Goal: Task Accomplishment & Management: Complete application form

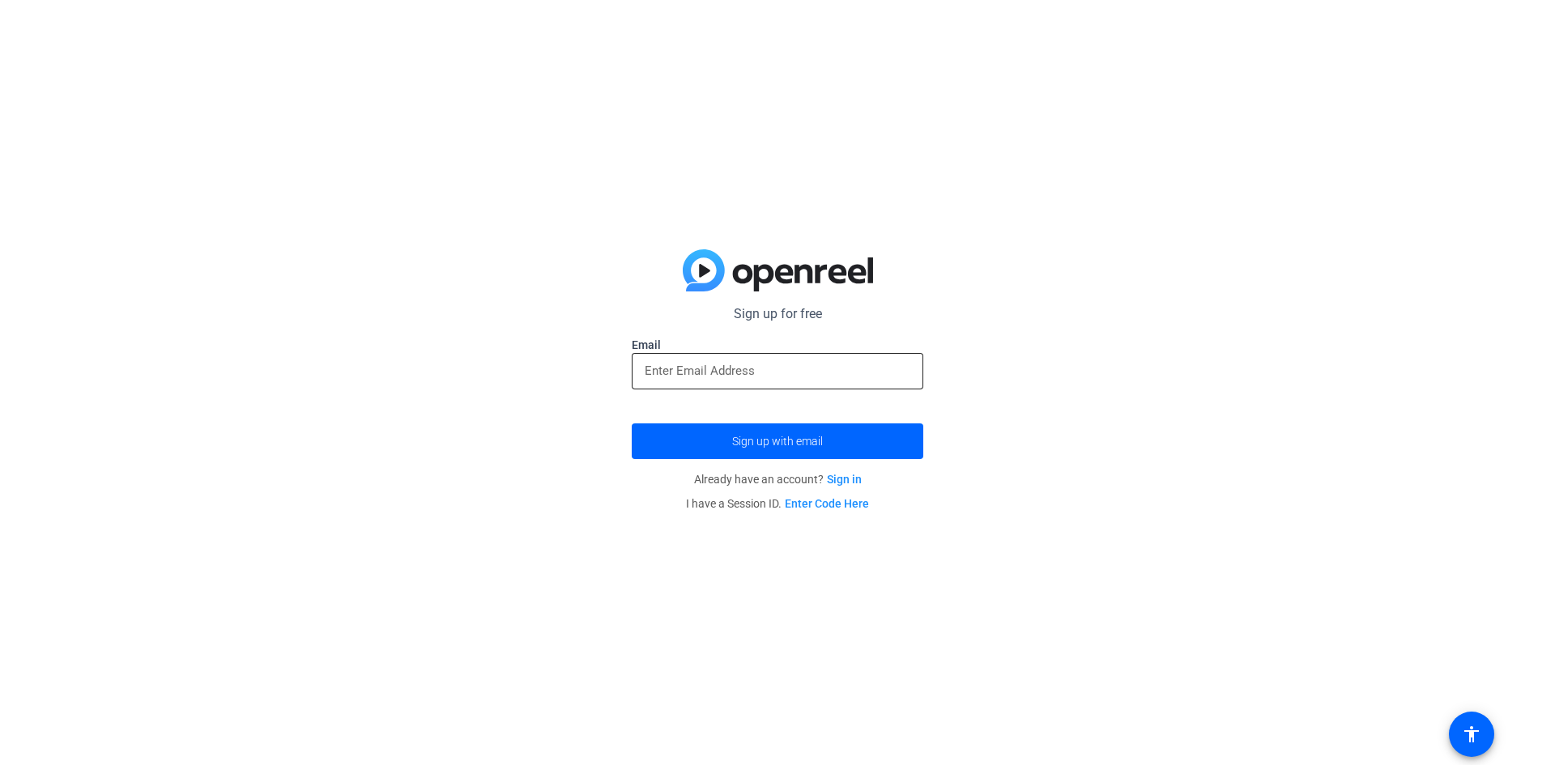
click at [838, 382] on div at bounding box center [778, 371] width 266 height 36
click at [632, 424] on button "Sign up with email" at bounding box center [778, 442] width 292 height 36
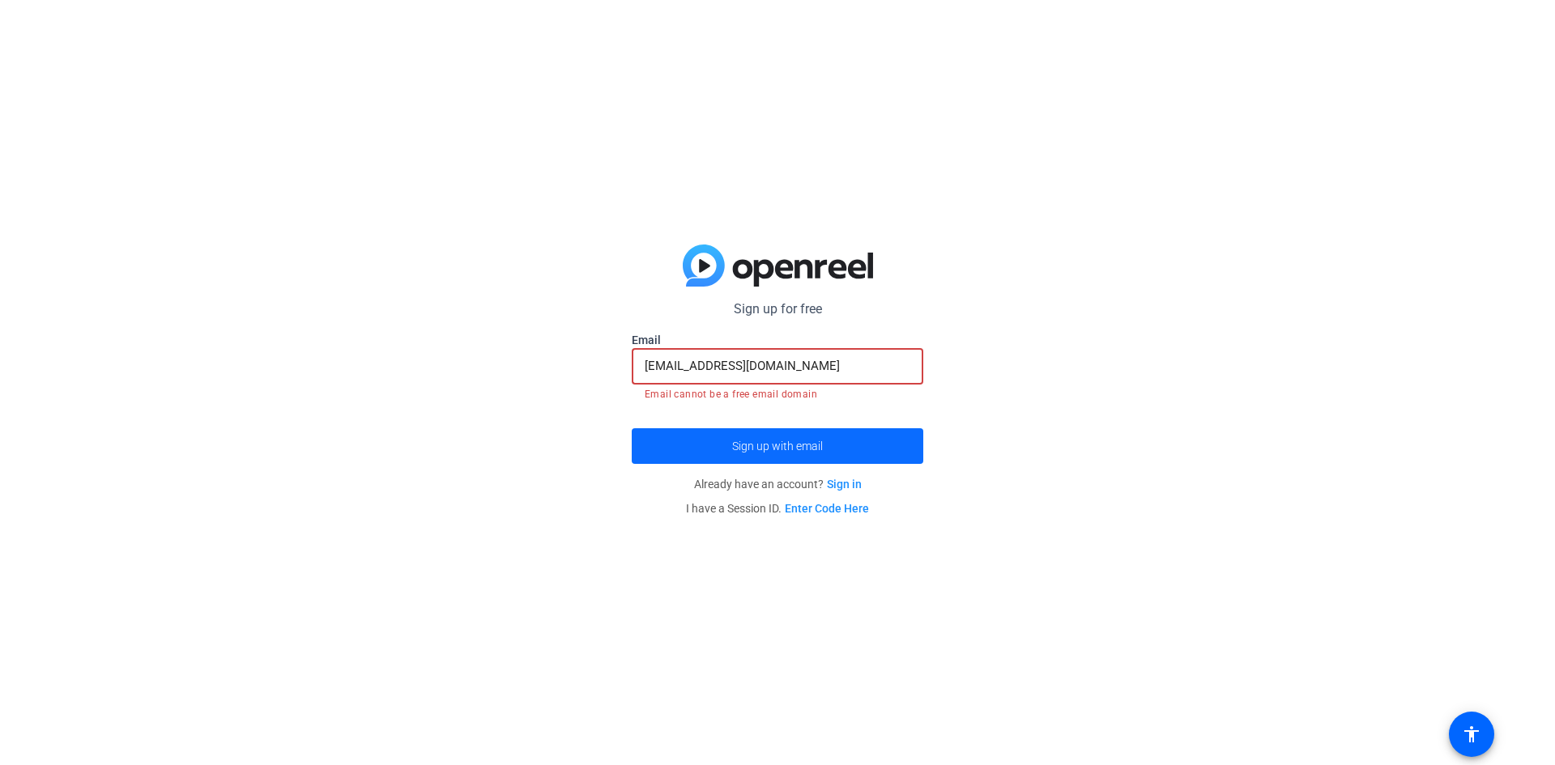
click at [870, 437] on span "submit" at bounding box center [778, 446] width 292 height 39
drag, startPoint x: 859, startPoint y: 359, endPoint x: 701, endPoint y: 369, distance: 158.3
click at [701, 369] on input "[EMAIL_ADDRESS][DOMAIN_NAME]" at bounding box center [778, 365] width 266 height 19
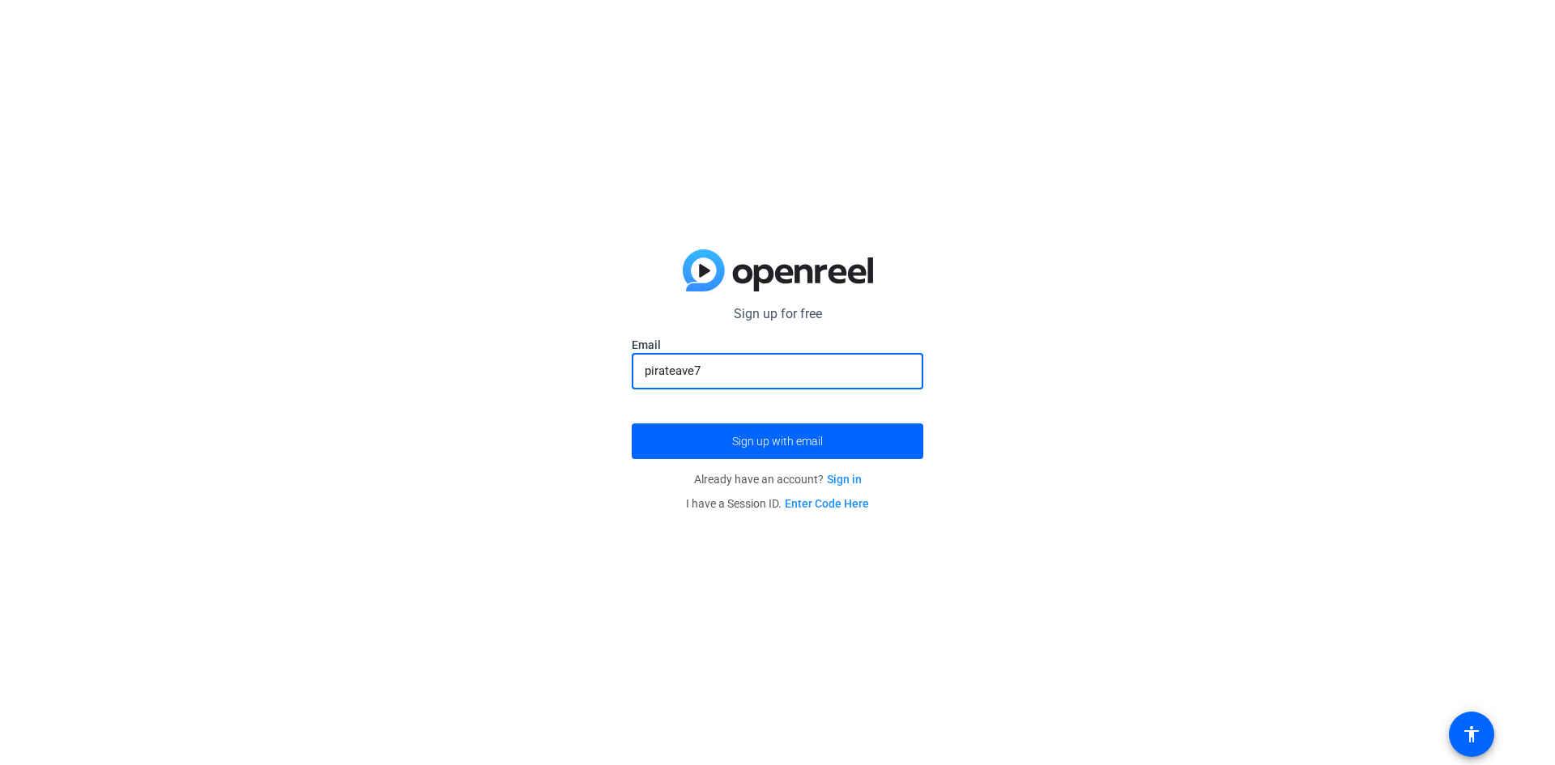
type input "pirateave7"
click at [744, 465] on openreel-guest-magiclink-form "Sign up for free Email pirateave7 Sign up with email Already have an account? S…" at bounding box center [778, 410] width 292 height 211
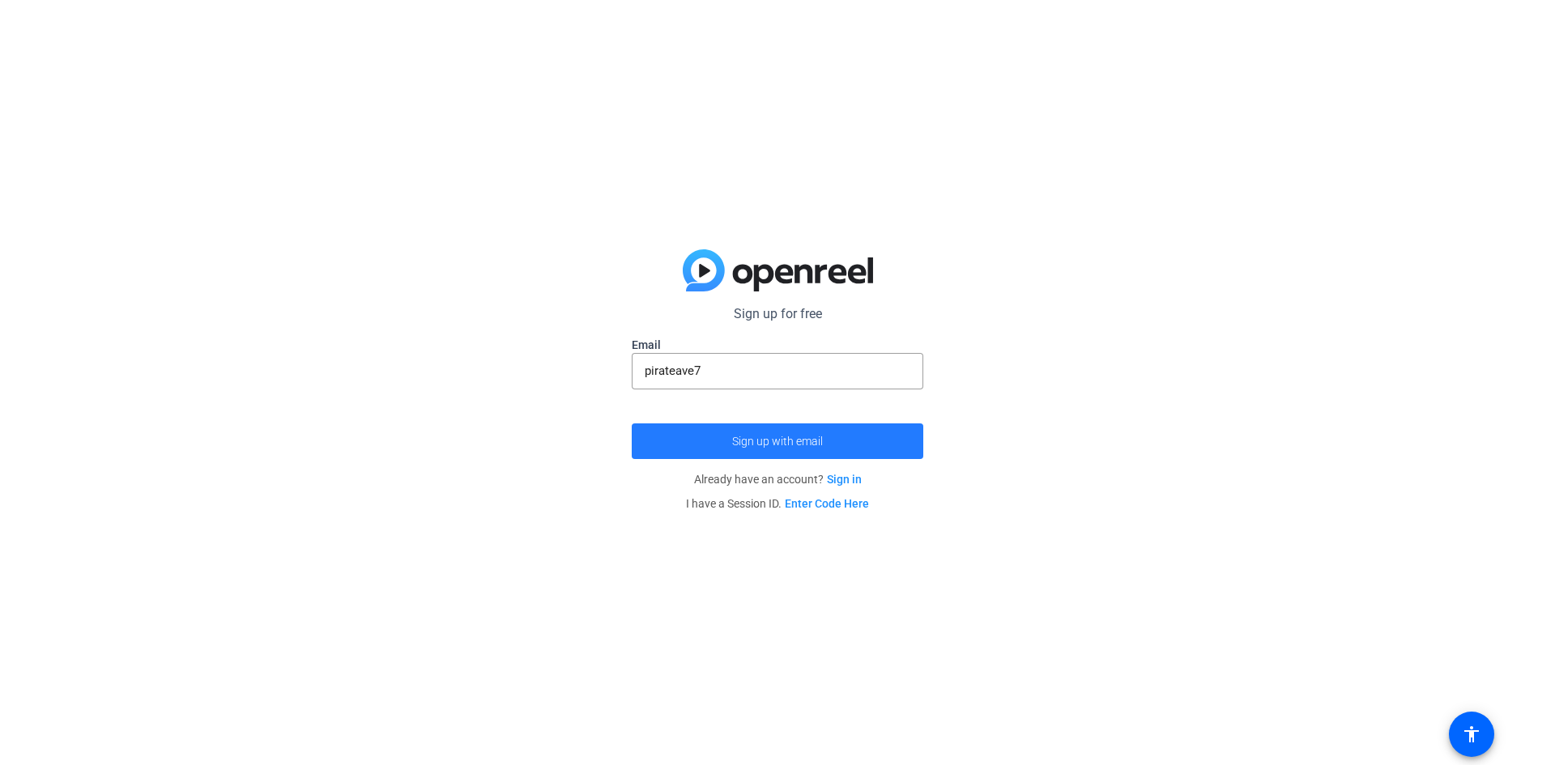
click at [742, 450] on span "submit" at bounding box center [778, 441] width 292 height 39
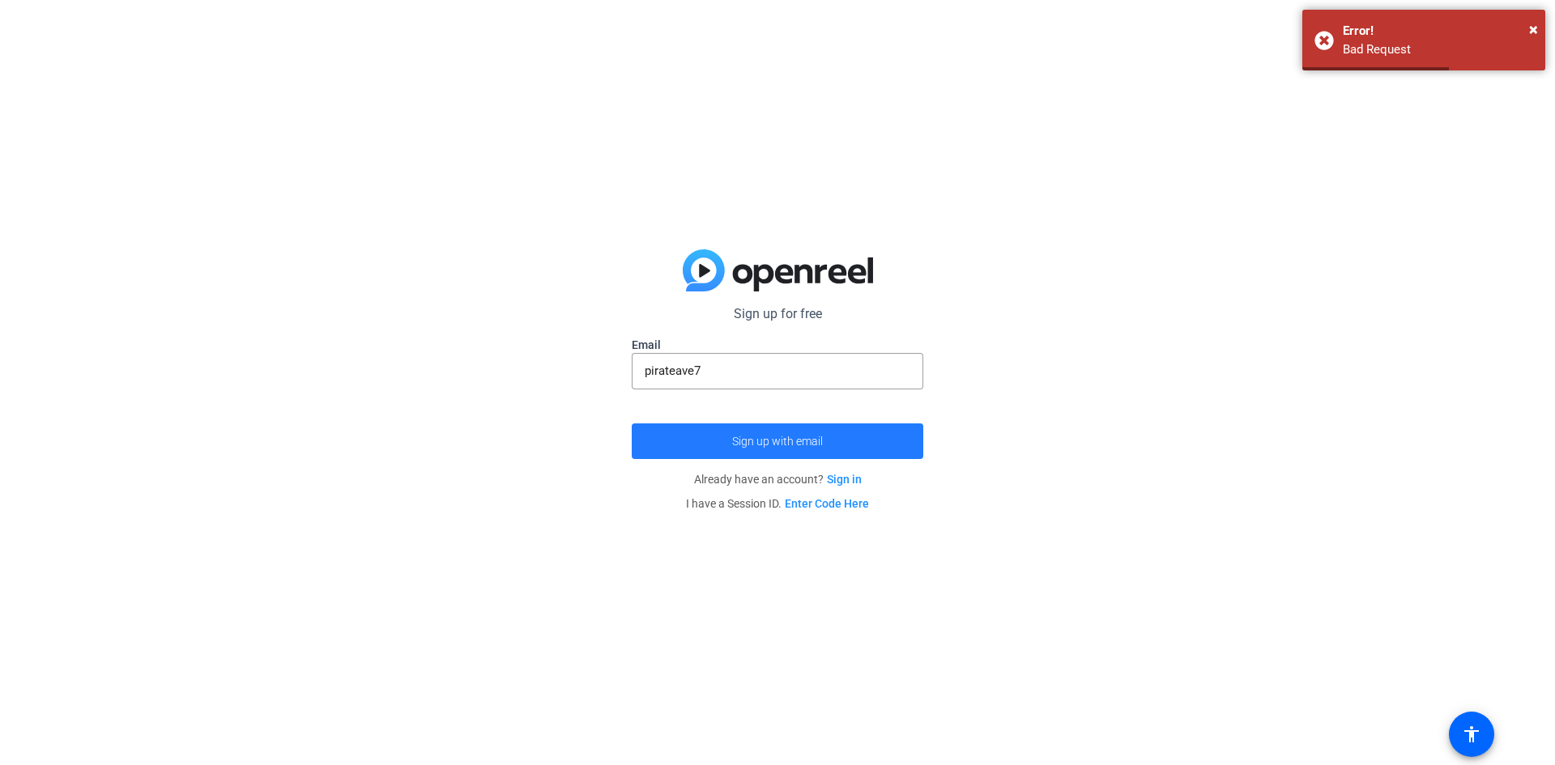
click at [742, 450] on span "submit" at bounding box center [778, 441] width 292 height 39
